Goal: Information Seeking & Learning: Check status

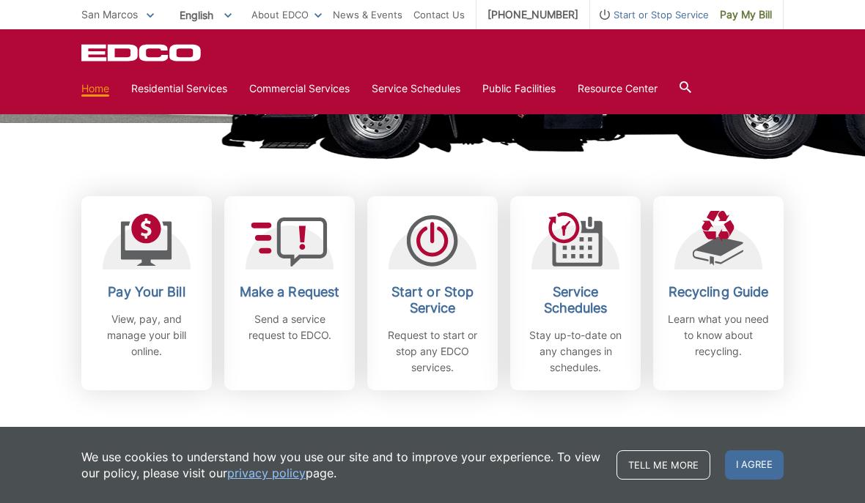
scroll to position [347, 0]
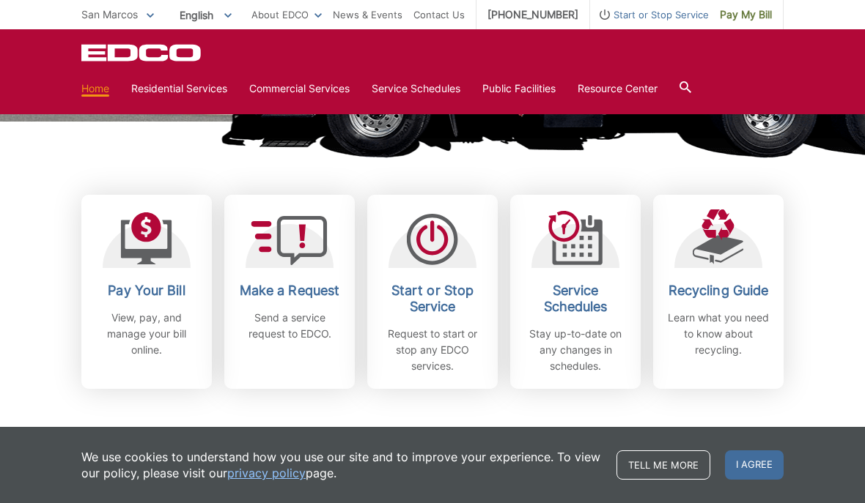
click at [569, 447] on div "Subscribe to EDCO service alerts, upcoming events & environmental news: Submit" at bounding box center [432, 473] width 702 height 168
click at [573, 443] on div "Subscribe to EDCO service alerts, upcoming events & environmental news: Submit" at bounding box center [432, 473] width 702 height 168
click at [573, 418] on div "Subscribe to EDCO service alerts, upcoming events & environmental news: Submit" at bounding box center [432, 473] width 702 height 168
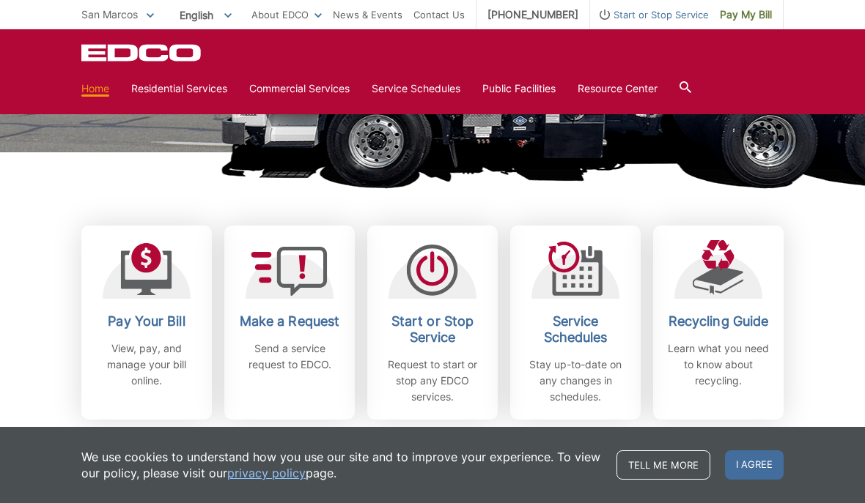
scroll to position [316, 0]
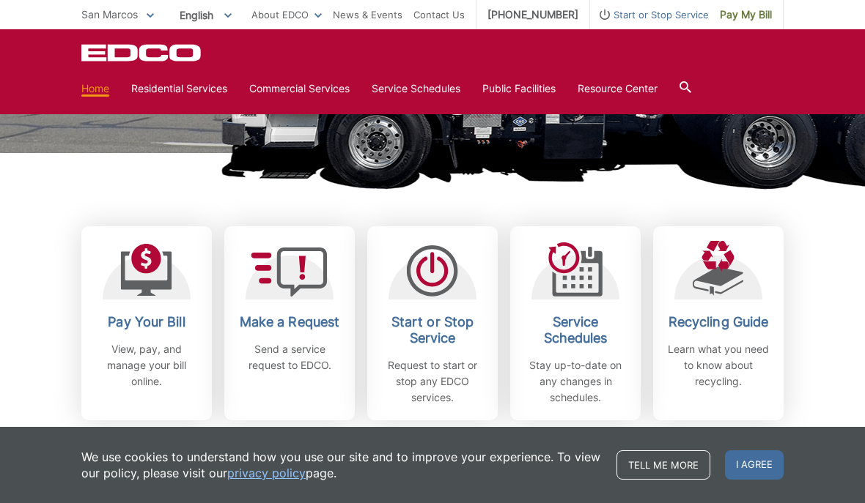
click at [122, 358] on p "View, pay, and manage your bill online." at bounding box center [146, 365] width 108 height 48
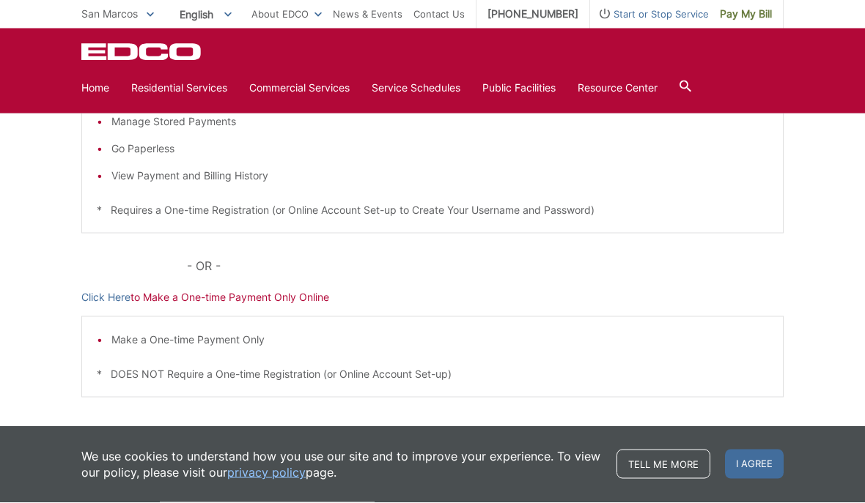
scroll to position [353, 0]
click at [90, 300] on link "Click Here" at bounding box center [105, 298] width 49 height 16
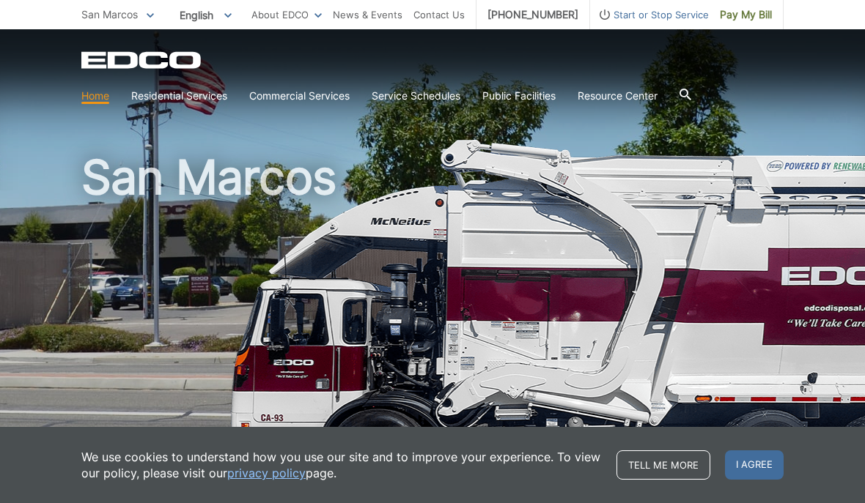
click at [4, 162] on picture at bounding box center [432, 322] width 865 height 366
click at [752, 12] on span "Pay My Bill" at bounding box center [746, 15] width 52 height 16
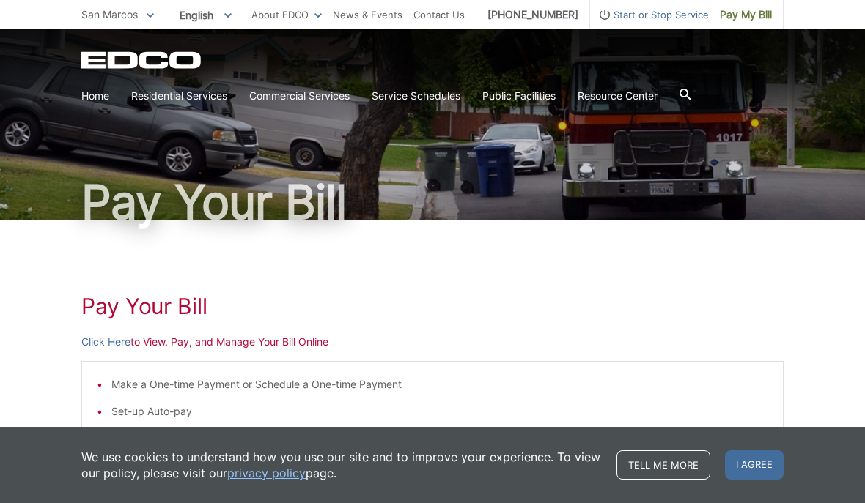
scroll to position [37, 0]
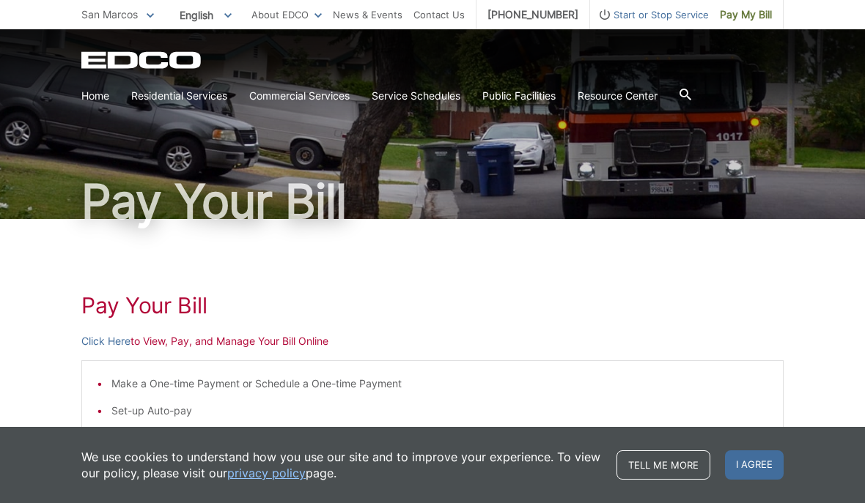
click at [762, 467] on span "I agree" at bounding box center [754, 465] width 59 height 29
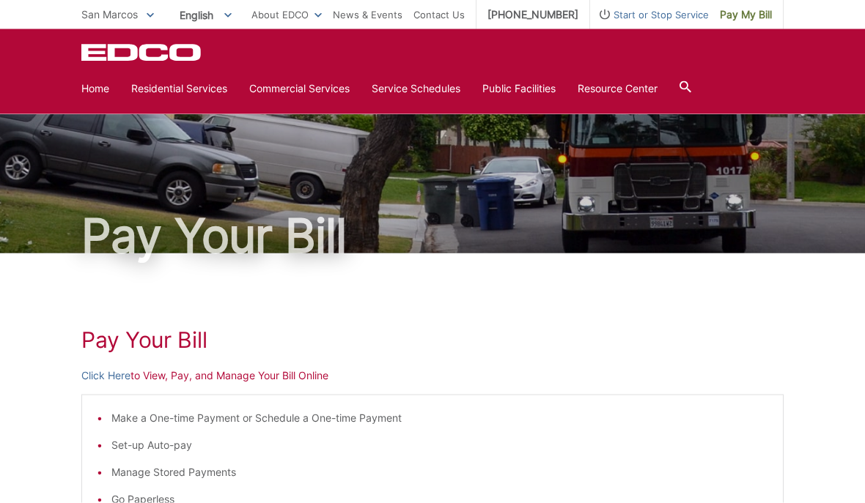
scroll to position [0, 0]
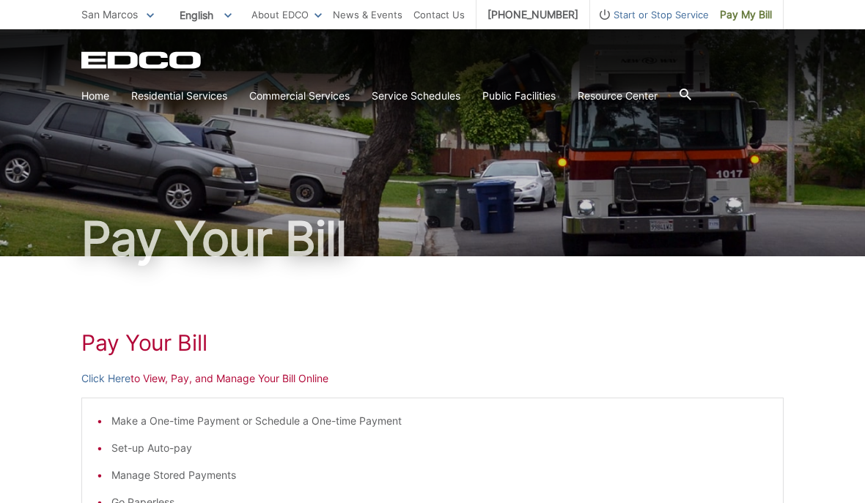
click at [690, 350] on h1 "Pay Your Bill" at bounding box center [432, 343] width 702 height 26
click at [660, 21] on span "Start or Stop Service" at bounding box center [649, 15] width 119 height 16
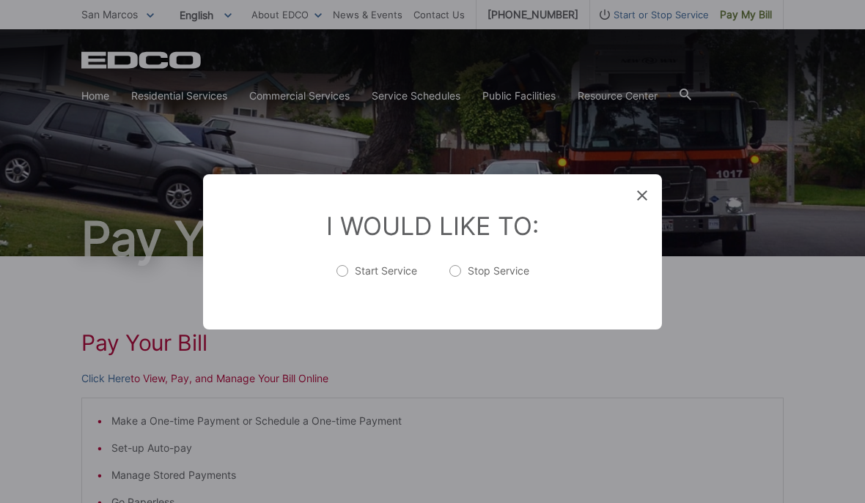
click at [646, 192] on icon at bounding box center [642, 196] width 10 height 10
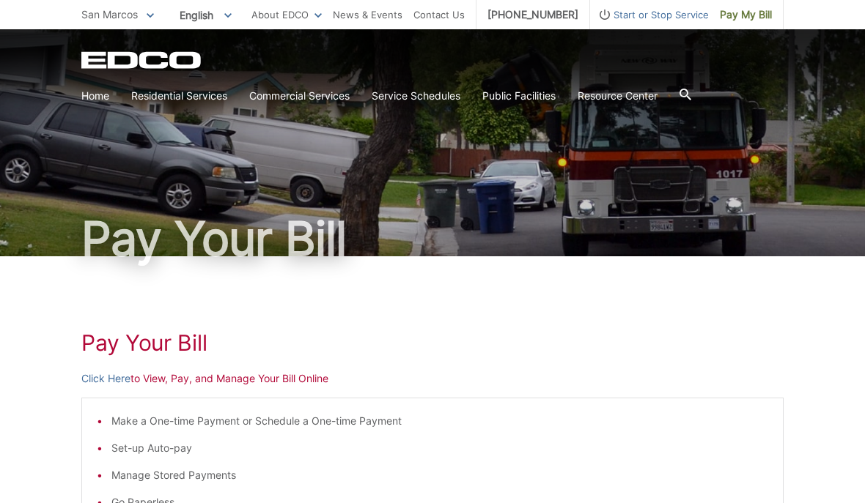
click at [133, 15] on span "San Marcos" at bounding box center [109, 14] width 56 height 12
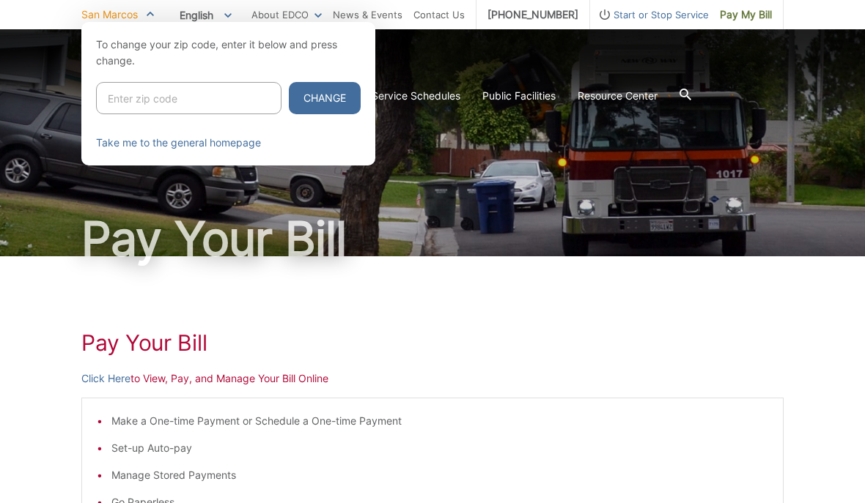
click at [239, 8] on span "English" at bounding box center [206, 15] width 74 height 24
click at [400, 64] on div at bounding box center [432, 273] width 865 height 503
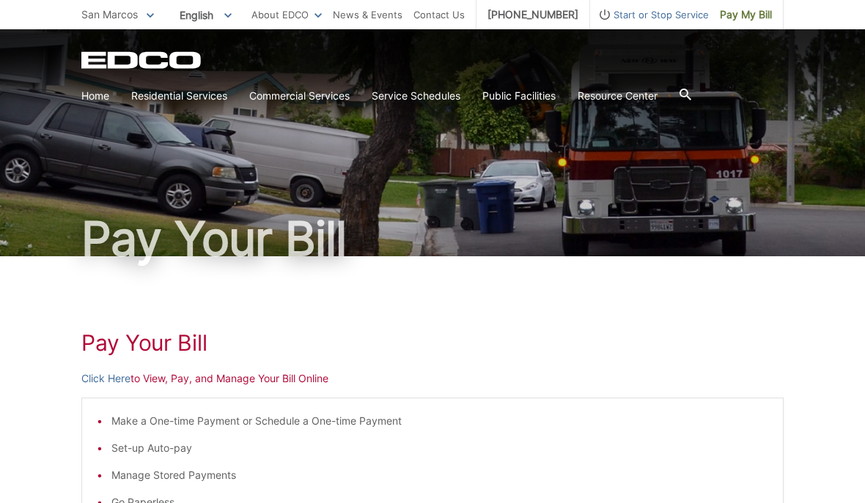
click at [691, 84] on div at bounding box center [685, 96] width 12 height 28
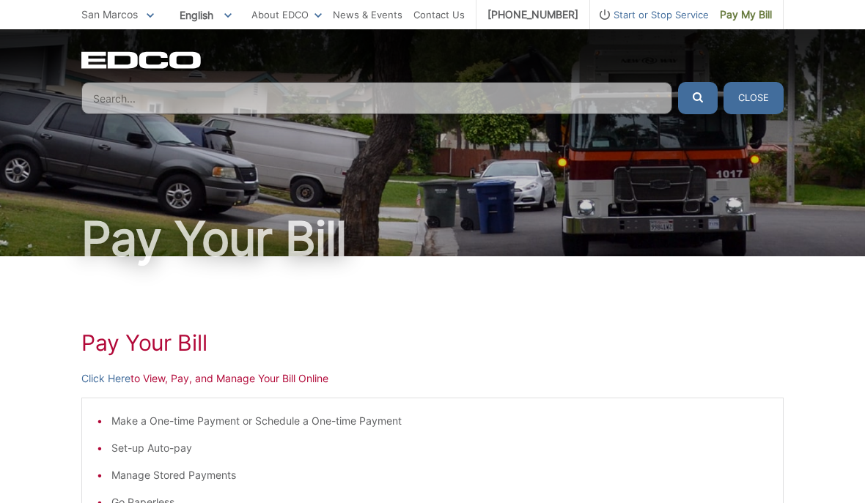
click at [195, 108] on input "Search" at bounding box center [376, 98] width 591 height 32
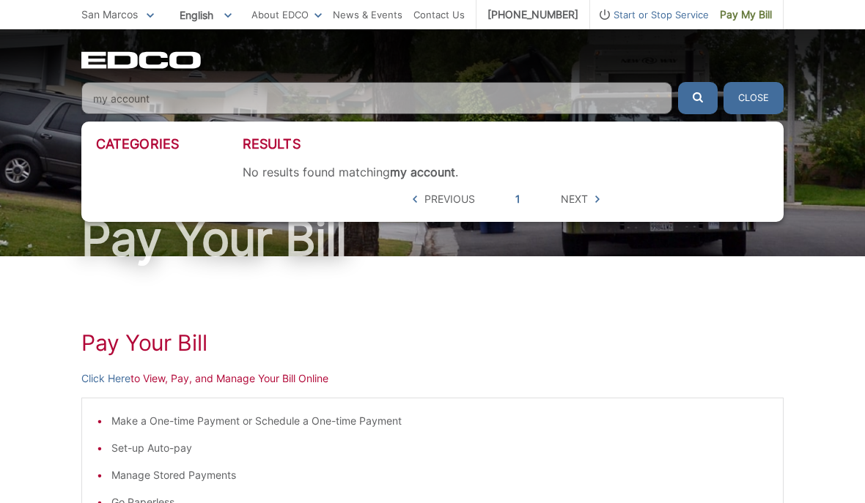
type input "my account"
click at [698, 98] on button "submit" at bounding box center [698, 98] width 40 height 32
click at [105, 21] on span "San Marcos" at bounding box center [109, 14] width 56 height 12
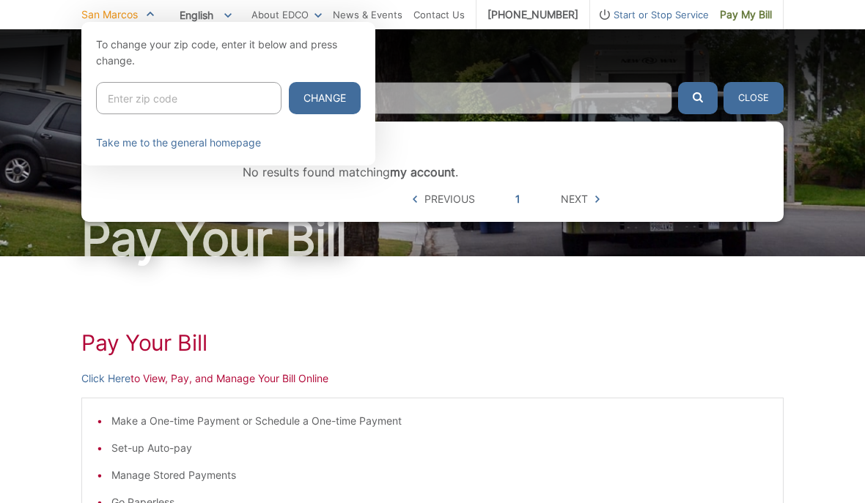
click at [91, 10] on span "San Marcos" at bounding box center [109, 14] width 56 height 12
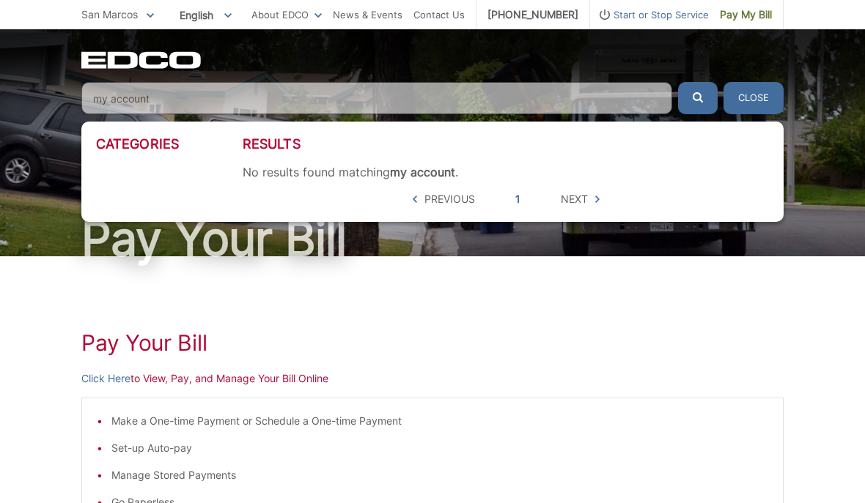
click at [388, 14] on link "News & Events" at bounding box center [368, 15] width 70 height 16
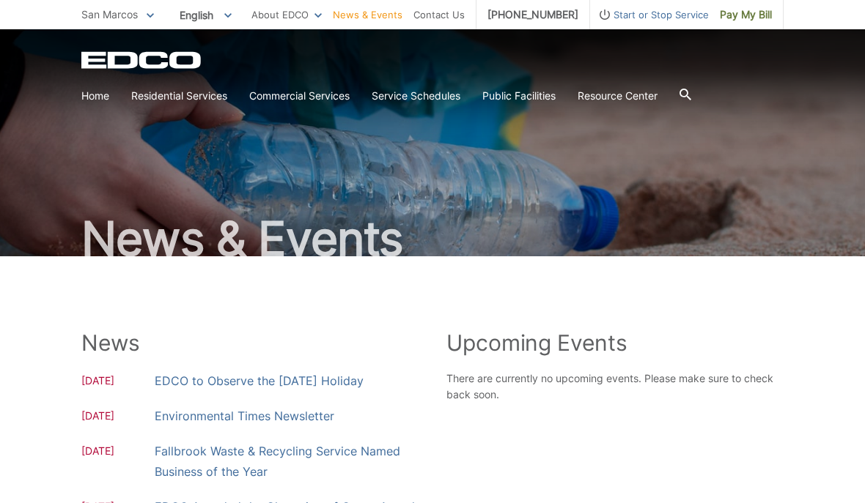
click at [155, 115] on div "News & Events" at bounding box center [432, 142] width 702 height 227
click at [691, 90] on icon at bounding box center [685, 95] width 12 height 12
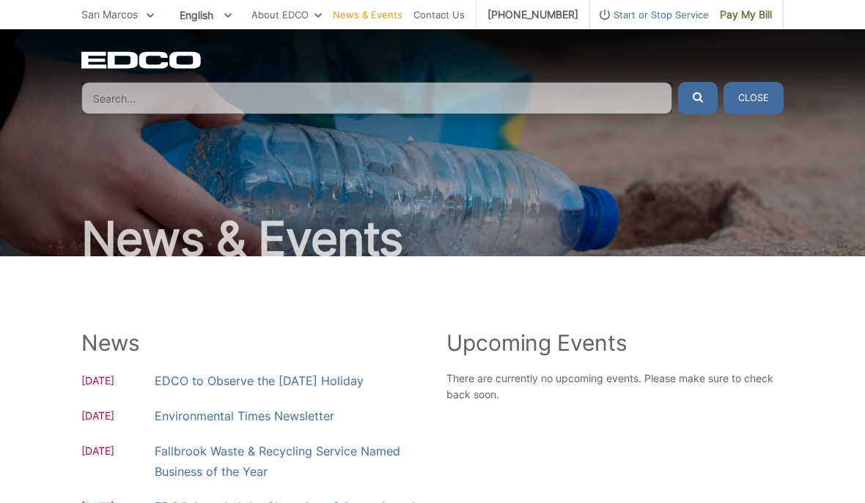
click at [182, 122] on div "News & Events" at bounding box center [432, 142] width 702 height 227
click at [166, 94] on input "Search" at bounding box center [376, 98] width 591 height 32
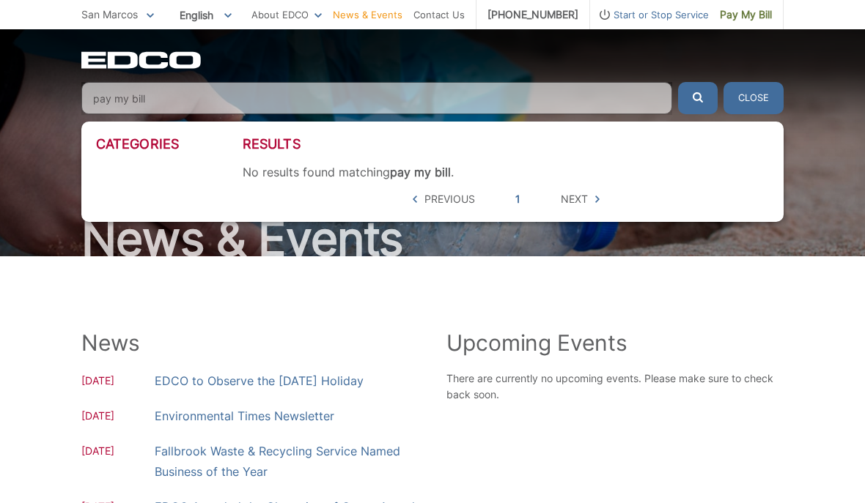
type input "pay my bill"
click at [698, 98] on button "submit" at bounding box center [698, 98] width 40 height 32
click at [756, 0] on link "Pay My Bill" at bounding box center [746, 14] width 75 height 29
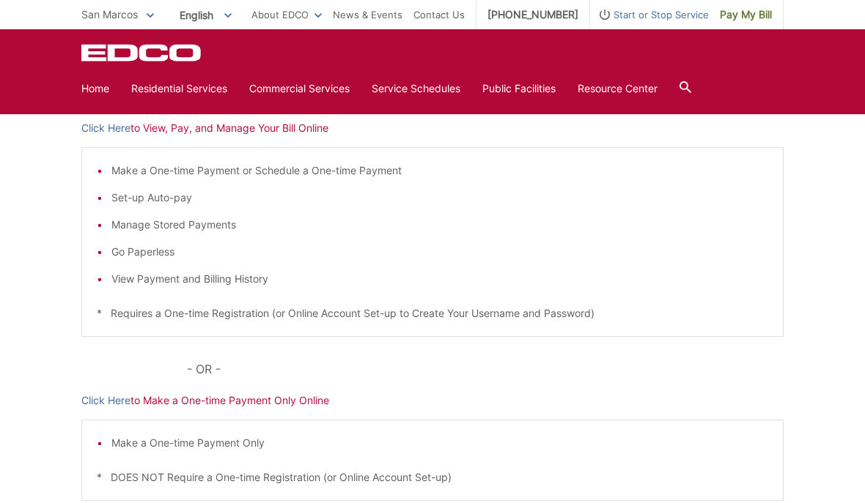
scroll to position [251, 0]
click at [217, 277] on li "View Payment and Billing History" at bounding box center [439, 278] width 657 height 16
click at [198, 273] on li "View Payment and Billing History" at bounding box center [439, 278] width 657 height 16
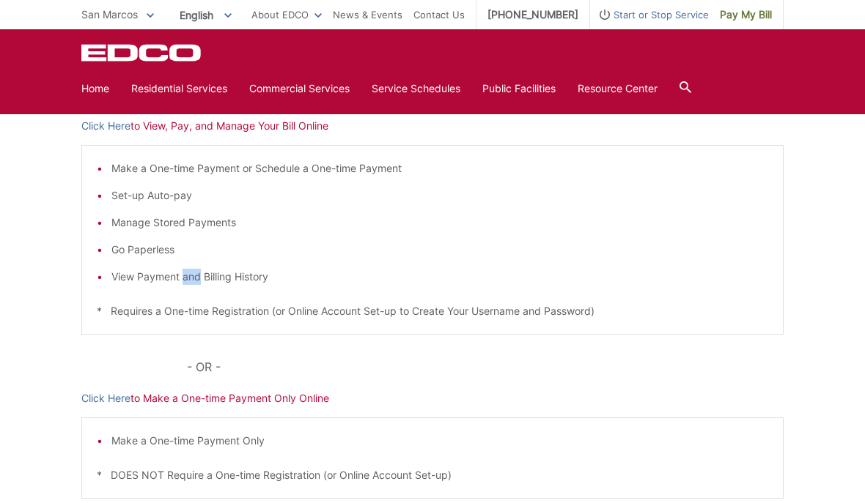
click at [325, 281] on li "View Payment and Billing History" at bounding box center [439, 277] width 657 height 16
click at [702, 78] on section "Home Residential Services Curbside Pickup Recycling Organic Recycling Trash Hou…" at bounding box center [432, 89] width 702 height 28
click at [691, 85] on icon at bounding box center [685, 87] width 12 height 12
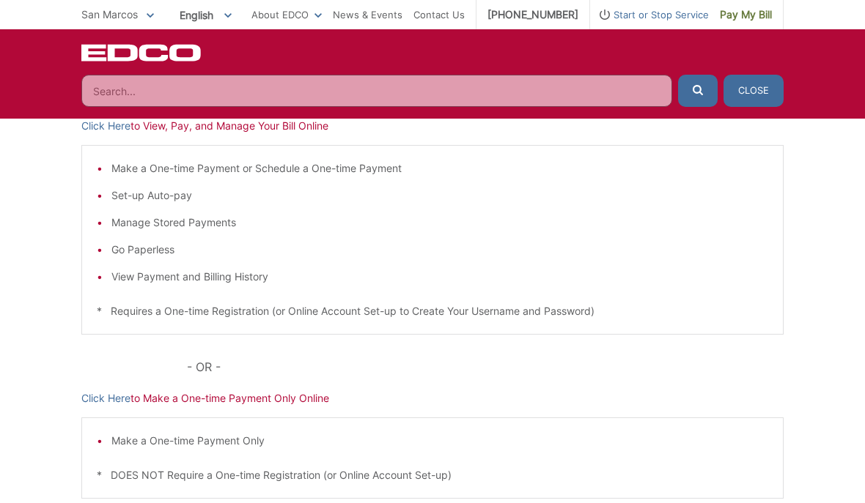
click at [163, 87] on input "Search" at bounding box center [376, 91] width 591 height 32
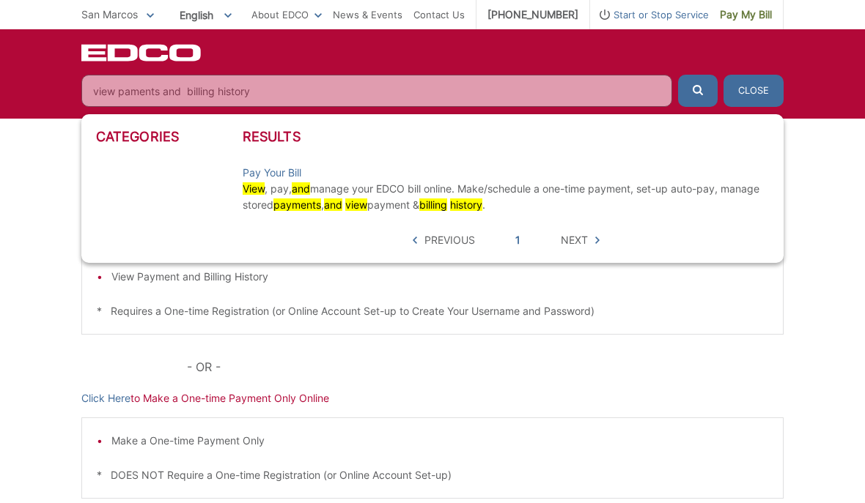
click at [698, 91] on button "submit" at bounding box center [698, 91] width 40 height 32
click at [604, 219] on li "Pay Your Bill View , pay, and manage your EDCO bill online. Make/schedule a one…" at bounding box center [506, 189] width 526 height 63
click at [590, 232] on div "Results Pay Your Bill View , pay, and manage your EDCO bill online. Make/schedu…" at bounding box center [506, 188] width 526 height 119
click at [575, 240] on span "Next" at bounding box center [574, 240] width 27 height 16
click at [570, 237] on span "Next" at bounding box center [574, 240] width 27 height 16
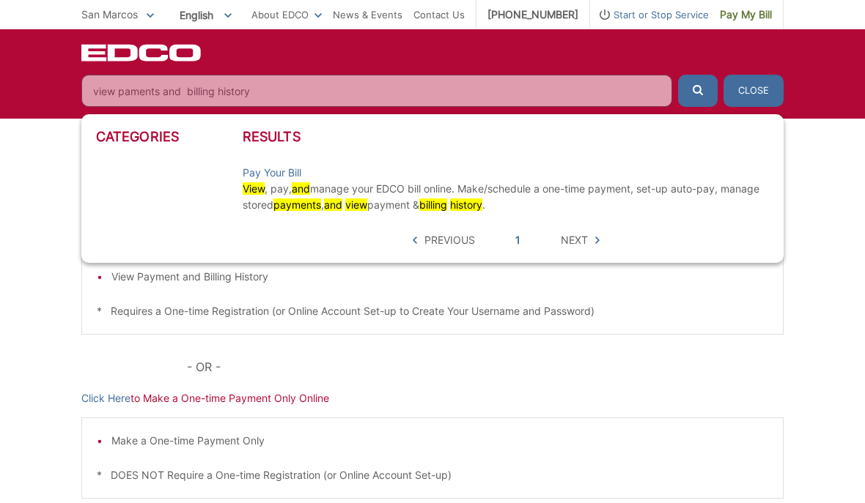
click at [459, 235] on span "Previous" at bounding box center [449, 240] width 51 height 16
click at [445, 238] on span "Previous" at bounding box center [449, 240] width 51 height 16
click at [433, 241] on span "Previous" at bounding box center [449, 240] width 51 height 16
click at [448, 250] on div "Categories Results Pay Your Bill View , pay, and manage your EDCO bill online. …" at bounding box center [432, 188] width 702 height 149
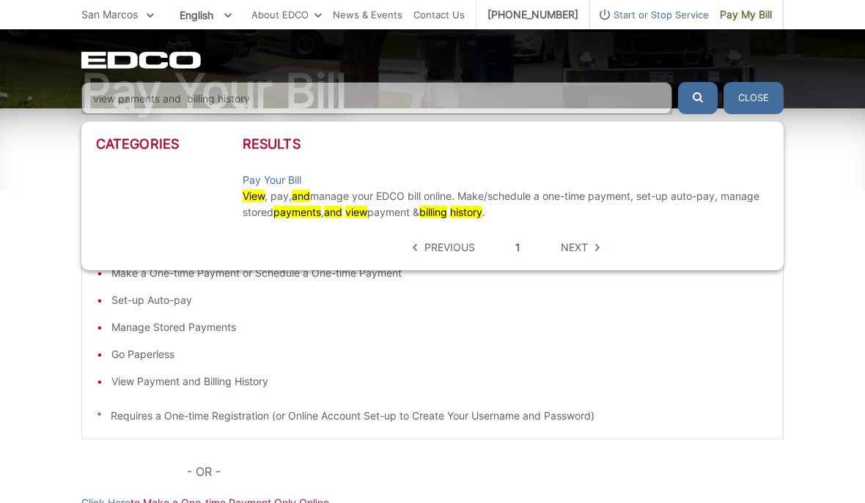
scroll to position [145, 0]
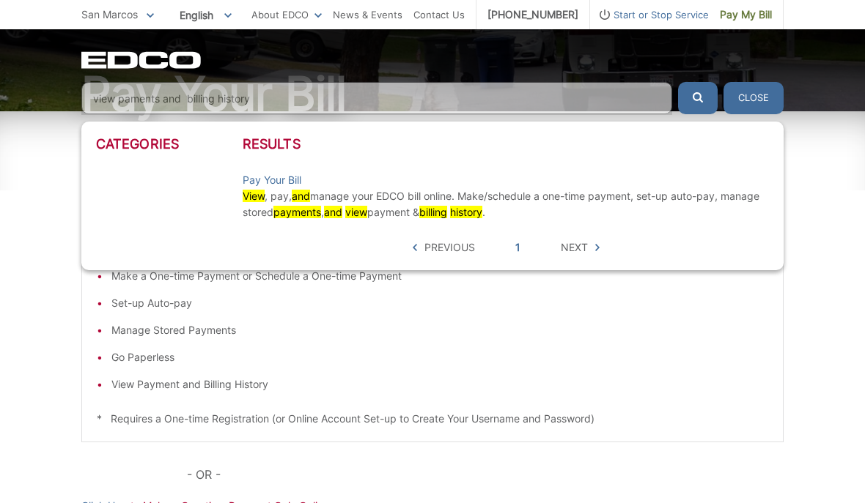
click at [577, 241] on span "Next" at bounding box center [574, 248] width 27 height 16
click at [579, 244] on span "Next" at bounding box center [574, 248] width 27 height 16
click at [451, 248] on span "Previous" at bounding box center [449, 248] width 51 height 16
click at [443, 243] on span "Previous" at bounding box center [449, 248] width 51 height 16
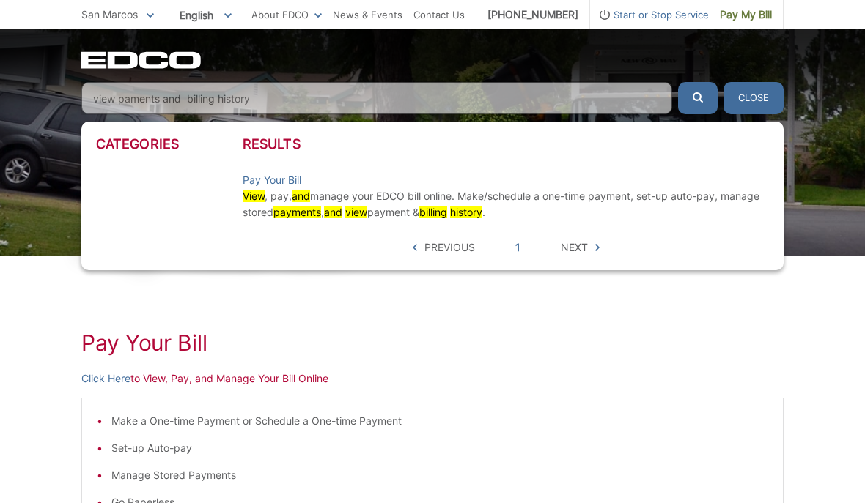
scroll to position [1, 0]
click at [759, 103] on button "Close" at bounding box center [753, 98] width 60 height 32
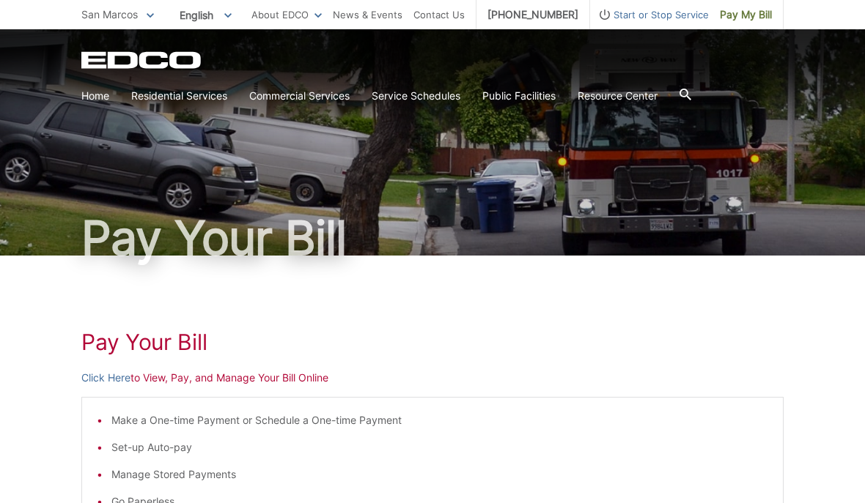
click at [691, 84] on div at bounding box center [685, 96] width 12 height 28
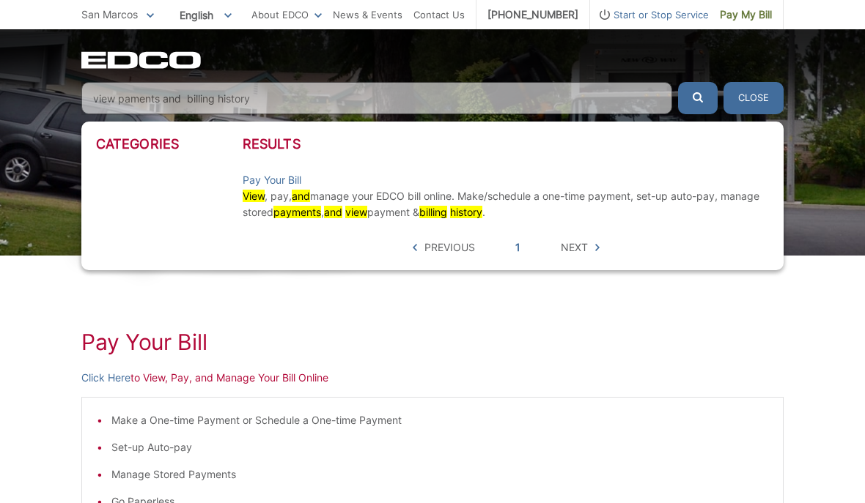
click at [261, 92] on input "view paments and billing history" at bounding box center [376, 98] width 591 height 32
click at [755, 101] on button "Close" at bounding box center [753, 98] width 60 height 32
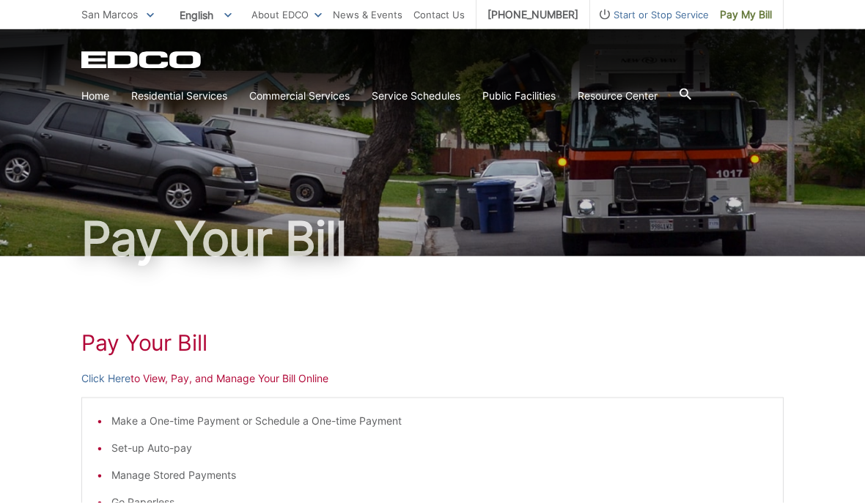
scroll to position [1, 0]
click at [690, 100] on icon at bounding box center [685, 95] width 12 height 12
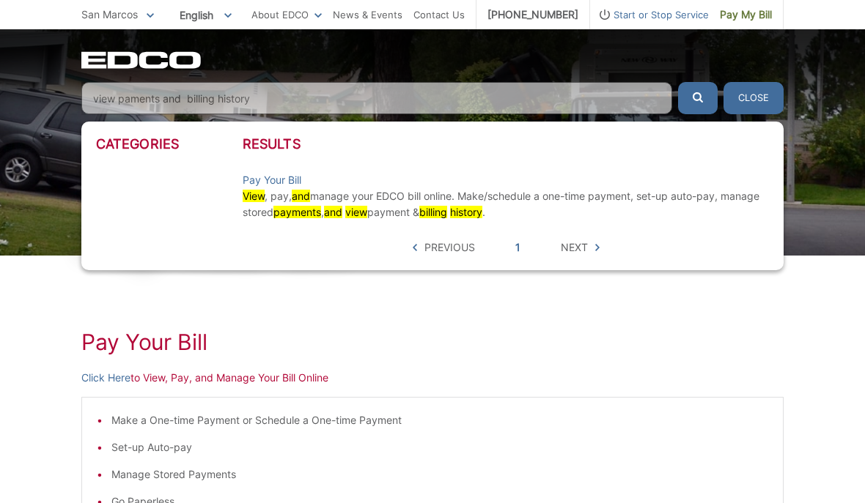
click at [182, 92] on input "view paments and billing history" at bounding box center [376, 98] width 591 height 32
click at [267, 98] on input "view paments and vbilling history" at bounding box center [376, 98] width 591 height 32
type input "view paments and billing history"
click at [698, 97] on button "submit" at bounding box center [698, 98] width 40 height 32
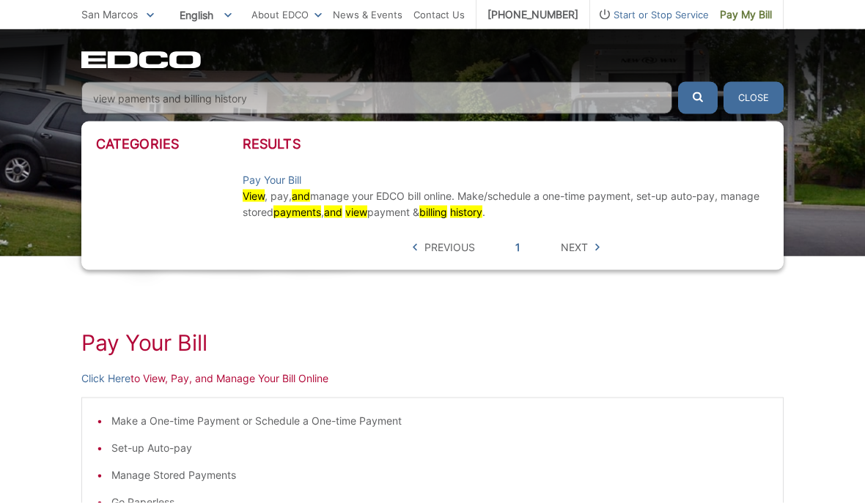
scroll to position [1, 0]
click at [586, 243] on span "Next" at bounding box center [574, 248] width 27 height 16
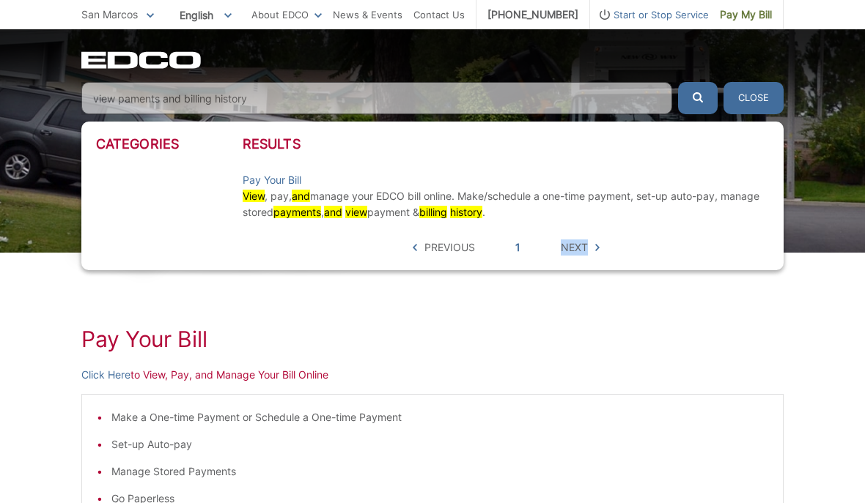
scroll to position [0, 0]
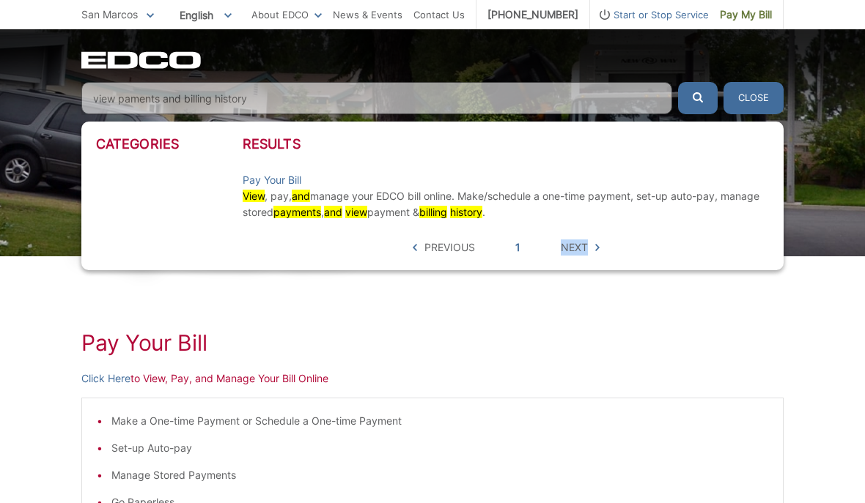
click at [550, 251] on ul "Previous 1 Next" at bounding box center [506, 248] width 194 height 16
click at [547, 257] on div "Categories Results Pay Your Bill View , pay, and manage your EDCO bill online. …" at bounding box center [432, 196] width 702 height 149
click at [564, 249] on span "Next" at bounding box center [574, 248] width 27 height 16
click at [568, 254] on span "Next" at bounding box center [574, 248] width 27 height 16
